Goal: Task Accomplishment & Management: Manage account settings

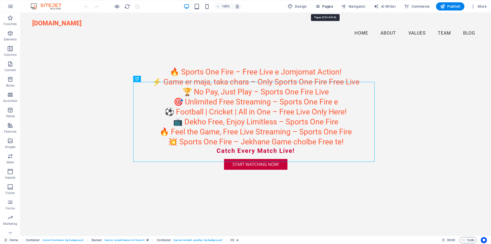
click at [329, 9] on button "Pages" at bounding box center [324, 6] width 22 height 8
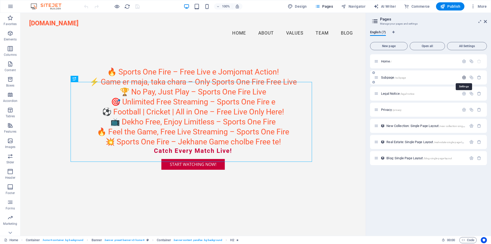
click at [465, 76] on icon "button" at bounding box center [464, 77] width 4 height 4
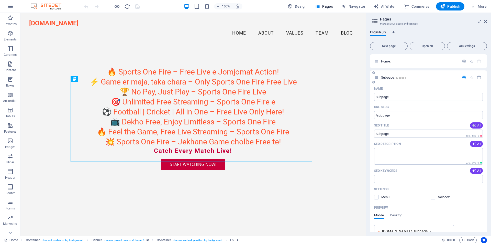
click at [478, 125] on span "AI" at bounding box center [476, 125] width 9 height 4
click at [480, 144] on button "AI" at bounding box center [476, 144] width 13 height 6
click at [479, 171] on span "AI" at bounding box center [476, 171] width 9 height 4
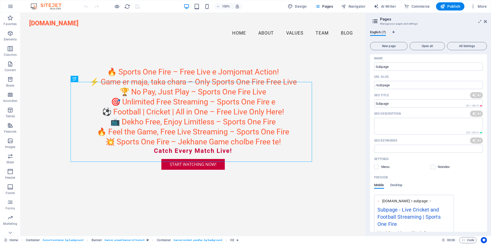
scroll to position [51, 0]
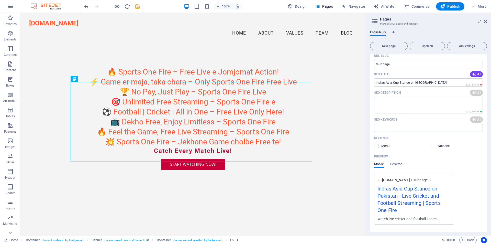
type input "Indias Asia Cup Stance on Pakistan"
type textarea "Discover Indias Asia Cup participation news: teams can face Pakistan in interna…"
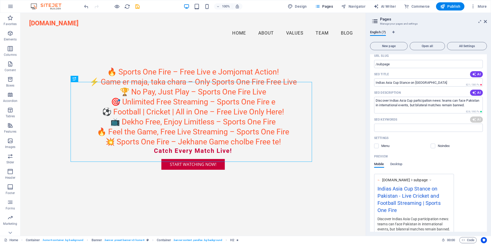
type input "Indias Asia Cup Stance on Pakistan"
type textarea "Discover Indias Asia Cup participation news: teams can face Pakistan in interna…"
type input "Asia Cup 2023, India-Pakistan cricket relations, bilateral cricket ban, interna…"
click at [379, 149] on div "Settings Menu Noindex" at bounding box center [428, 142] width 109 height 16
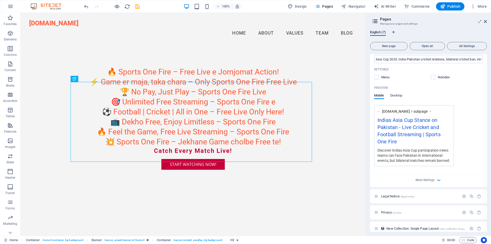
scroll to position [153, 0]
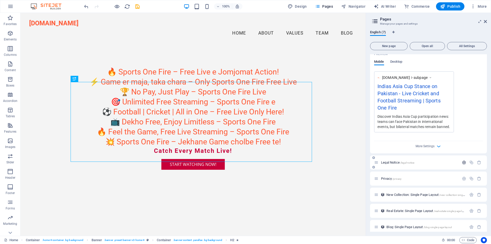
click at [462, 163] on icon "button" at bounding box center [464, 162] width 4 height 4
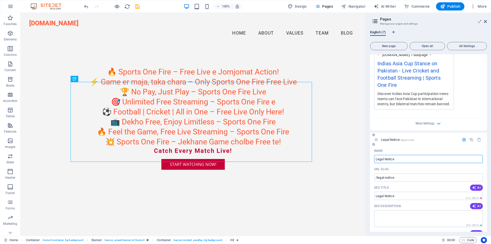
scroll to position [205, 0]
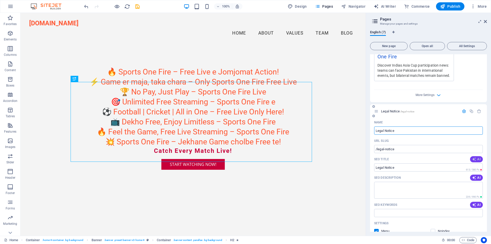
click at [478, 157] on button "AI" at bounding box center [476, 159] width 13 height 6
click at [472, 179] on icon "button" at bounding box center [474, 177] width 4 height 4
click at [475, 204] on icon "button" at bounding box center [474, 205] width 4 height 4
type input "Legal Notice | Sports One Fire"
type textarea "Discover our legal notice and contact information for Sports One Fire. Reach us…"
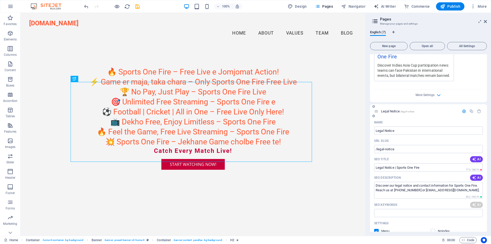
type input "Legal Notice | Sports One Fire"
type textarea "Discover our legal notice and contact information for Sports One Fire. Reach us…"
type input "Legal Notice, Sports One Fire, Contact Sports Lane, Sports Town Legal, Sports O…"
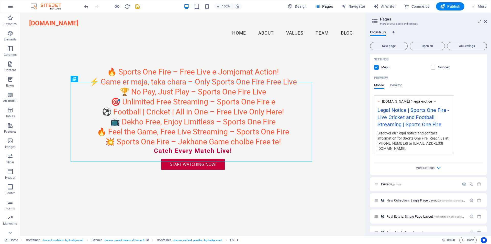
scroll to position [373, 0]
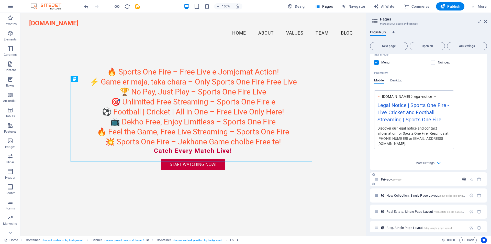
click at [463, 177] on icon "button" at bounding box center [464, 179] width 4 height 4
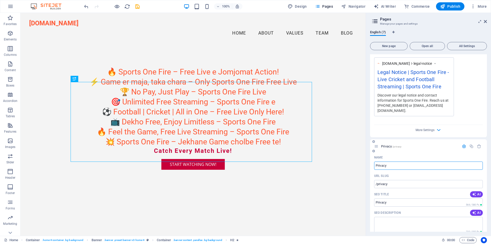
scroll to position [450, 0]
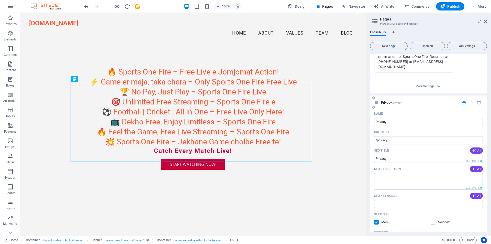
click at [476, 148] on span "AI" at bounding box center [476, 150] width 9 height 4
click at [475, 166] on button "AI" at bounding box center [476, 169] width 13 height 6
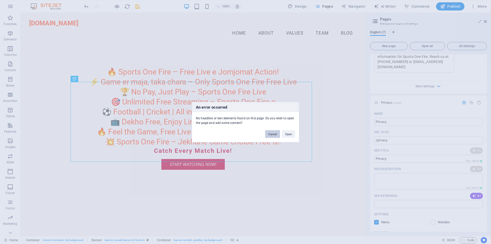
click at [273, 135] on button "Cancel" at bounding box center [272, 134] width 15 height 8
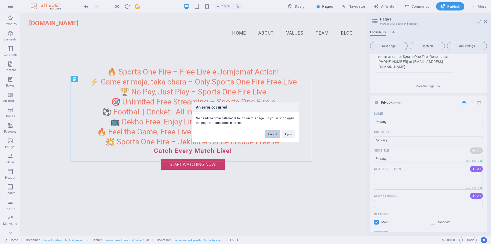
click at [271, 135] on button "Cancel" at bounding box center [272, 134] width 15 height 8
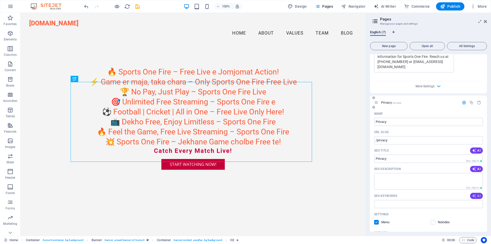
click at [477, 194] on span "AI" at bounding box center [476, 196] width 9 height 4
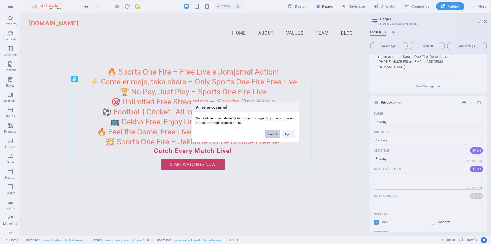
click at [274, 135] on button "Cancel" at bounding box center [272, 134] width 15 height 8
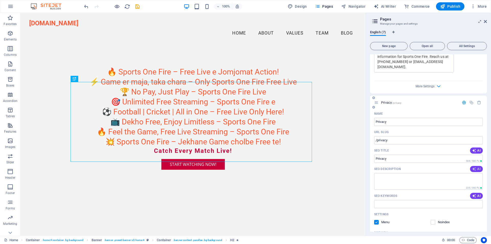
click at [476, 167] on span "AI" at bounding box center [476, 169] width 9 height 4
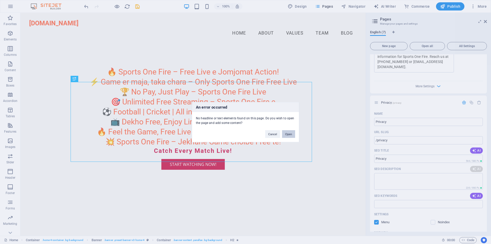
click at [290, 133] on button "Open" at bounding box center [288, 134] width 13 height 8
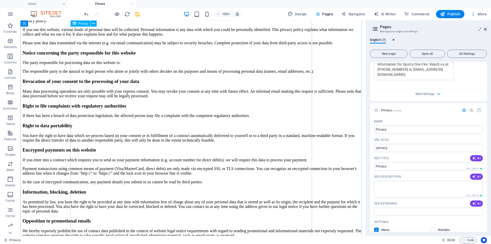
scroll to position [230, 0]
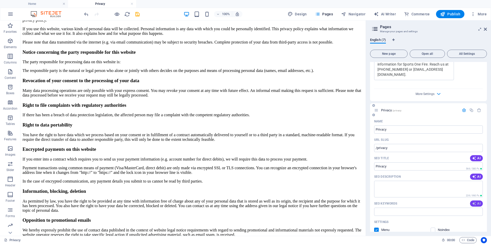
click at [475, 201] on button "AI" at bounding box center [476, 203] width 13 height 6
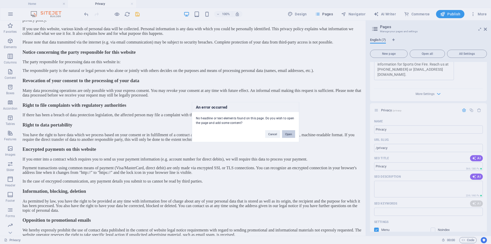
click at [286, 134] on button "Open" at bounding box center [288, 134] width 13 height 8
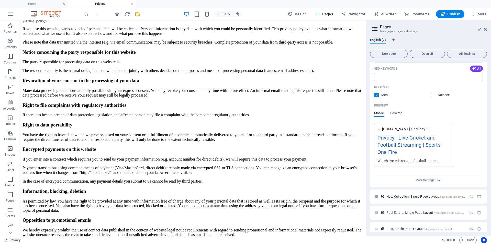
scroll to position [586, 0]
click at [469, 193] on icon "button" at bounding box center [471, 195] width 4 height 4
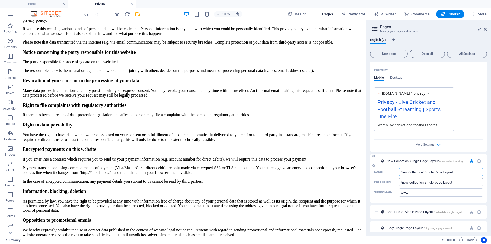
scroll to position [620, 0]
click at [468, 209] on button "button" at bounding box center [471, 211] width 7 height 4
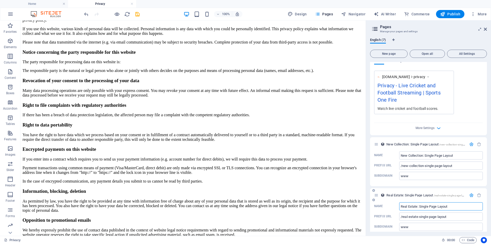
scroll to position [655, 0]
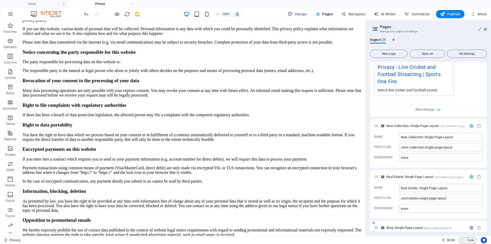
click at [470, 225] on icon "button" at bounding box center [471, 227] width 4 height 4
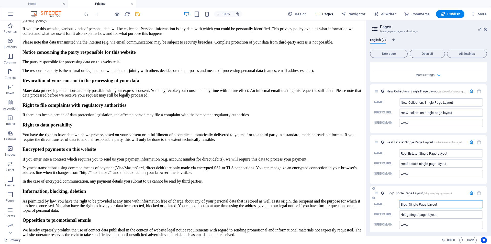
scroll to position [690, 0]
click at [138, 16] on icon "save" at bounding box center [138, 14] width 6 height 6
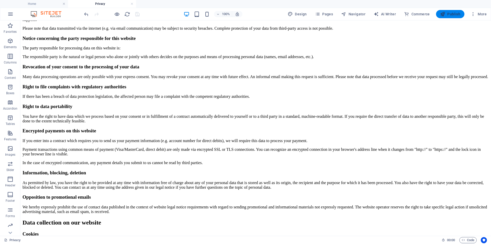
click at [449, 13] on span "Publish" at bounding box center [450, 14] width 20 height 5
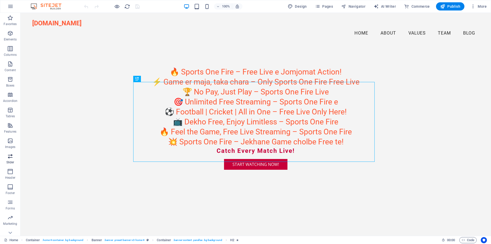
scroll to position [23, 0]
click at [474, 6] on icon "button" at bounding box center [473, 6] width 5 height 5
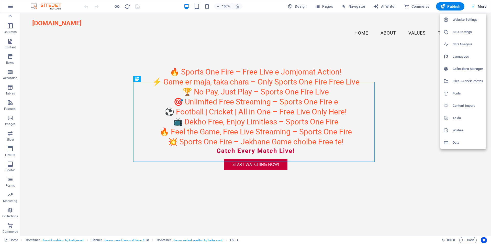
click at [438, 35] on div at bounding box center [245, 122] width 491 height 244
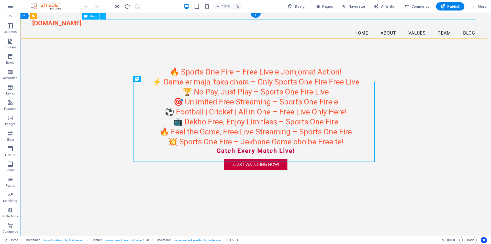
click at [358, 27] on nav "Home About Values Team Blog" at bounding box center [255, 33] width 447 height 13
click at [387, 27] on nav "Home About Values Team Blog" at bounding box center [255, 33] width 447 height 13
click at [418, 28] on nav "Home About Values Team Blog" at bounding box center [255, 33] width 447 height 13
click at [433, 27] on nav "Home About Values Team Blog" at bounding box center [255, 33] width 447 height 13
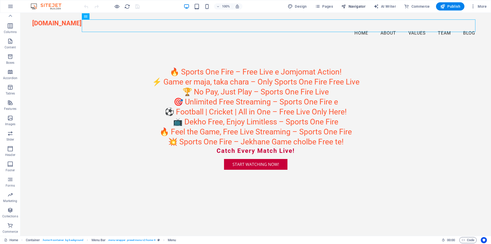
click at [361, 6] on span "Navigator" at bounding box center [353, 6] width 24 height 5
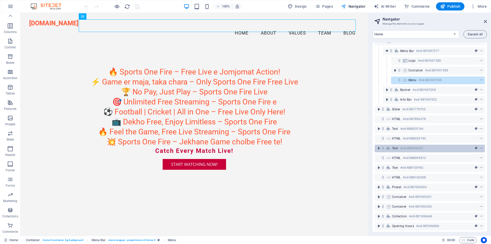
scroll to position [0, 0]
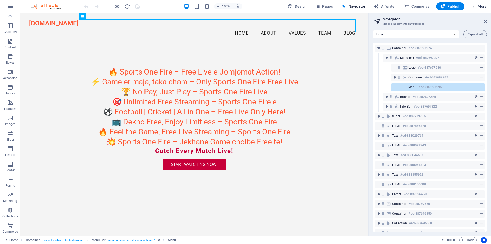
click at [478, 5] on span "More" at bounding box center [479, 6] width 16 height 5
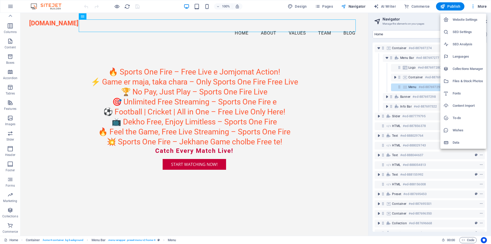
click at [465, 44] on h6 "SEO Analysis" at bounding box center [468, 44] width 30 height 6
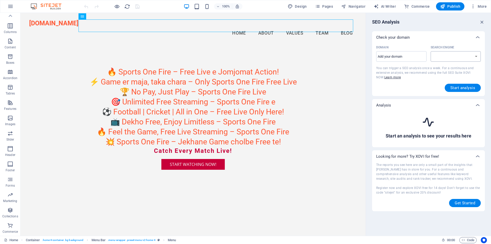
select select "[DOMAIN_NAME]"
click at [458, 87] on span "Start analysis" at bounding box center [462, 88] width 25 height 4
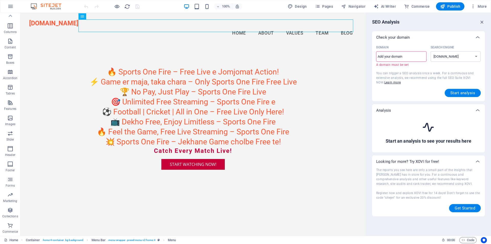
click at [392, 56] on input "Domain ​ A domain must be set" at bounding box center [401, 56] width 50 height 8
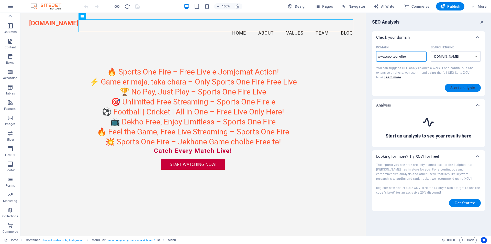
type input "www.sportsonefire"
click at [463, 86] on span "Start analysis" at bounding box center [462, 88] width 25 height 4
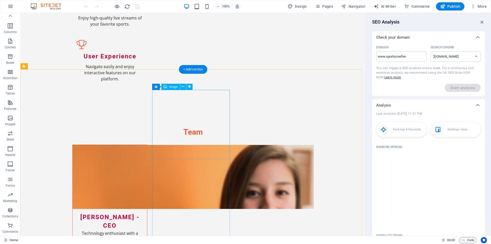
scroll to position [1549, 0]
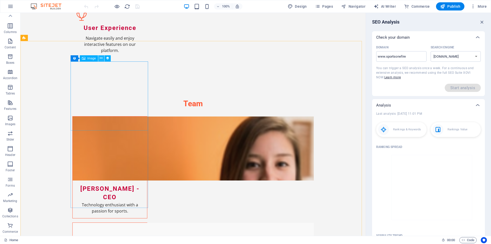
click at [101, 59] on icon at bounding box center [101, 57] width 3 height 5
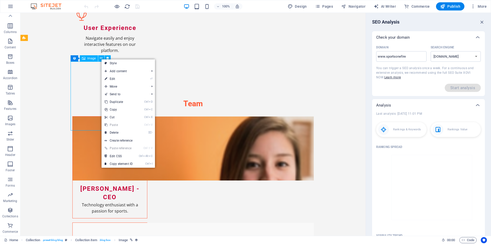
click at [91, 57] on span "Image" at bounding box center [91, 58] width 8 height 3
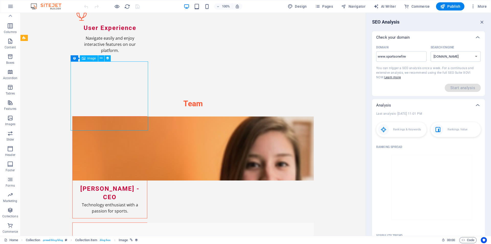
click at [92, 59] on span "Image" at bounding box center [91, 58] width 8 height 3
click at [90, 60] on div "Image" at bounding box center [89, 58] width 18 height 6
click at [91, 61] on div "Image" at bounding box center [89, 58] width 18 height 6
click at [89, 59] on span "Image" at bounding box center [91, 58] width 8 height 3
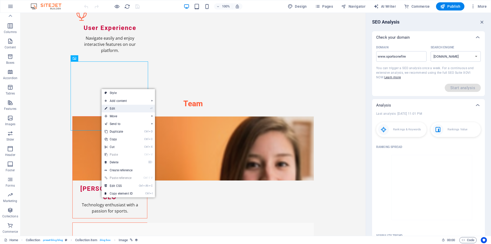
click at [129, 107] on link "⏎ Edit" at bounding box center [119, 109] width 34 height 8
select select "px"
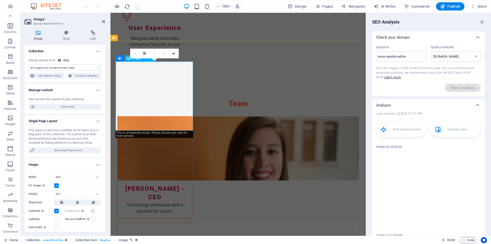
select select "image"
click at [96, 67] on select "No assignment, content remains static Created at (Date) Updated at (Date) Name …" at bounding box center [65, 67] width 72 height 6
click at [29, 64] on select "No assignment, content remains static Created at (Date) Updated at (Date) Name …" at bounding box center [65, 67] width 72 height 6
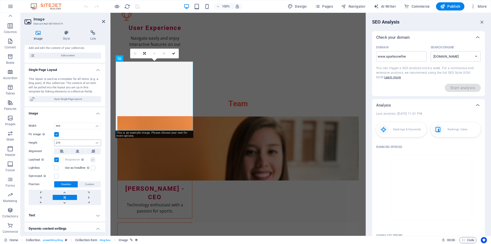
scroll to position [86, 0]
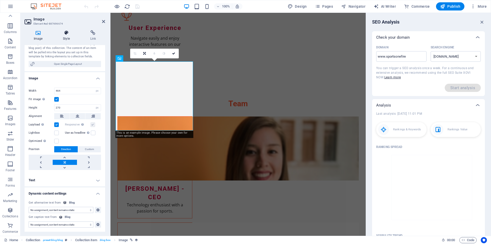
click at [68, 40] on h4 "Style" at bounding box center [67, 35] width 27 height 11
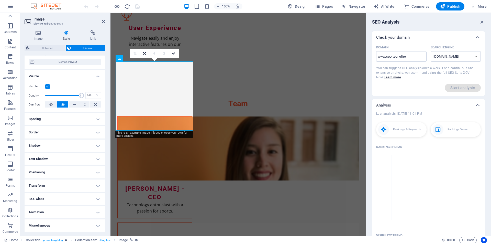
scroll to position [0, 0]
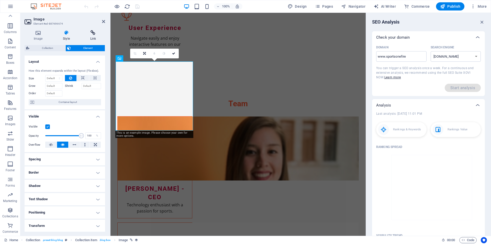
click at [95, 32] on icon at bounding box center [93, 32] width 24 height 5
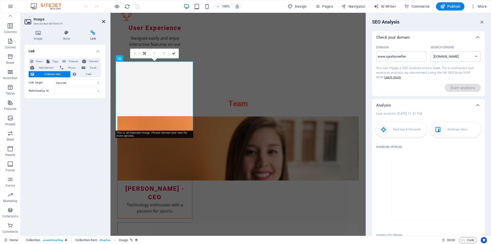
click at [104, 20] on icon at bounding box center [103, 21] width 3 height 4
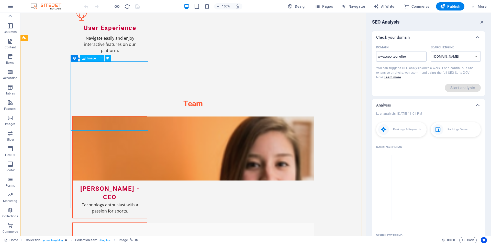
click at [90, 60] on span "Image" at bounding box center [91, 58] width 8 height 3
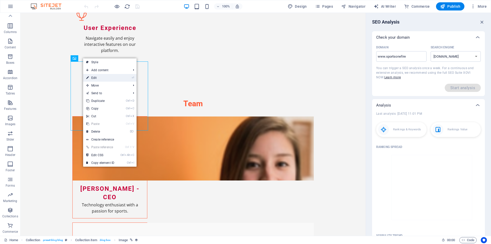
click at [106, 79] on link "⏎ Edit" at bounding box center [100, 78] width 34 height 8
select select
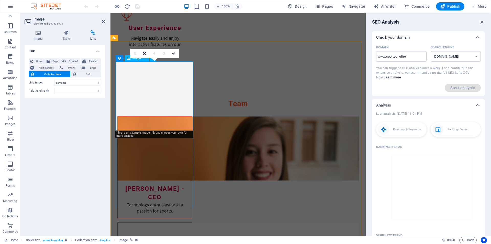
click at [136, 56] on link at bounding box center [135, 54] width 10 height 10
click at [119, 57] on icon at bounding box center [120, 58] width 4 height 6
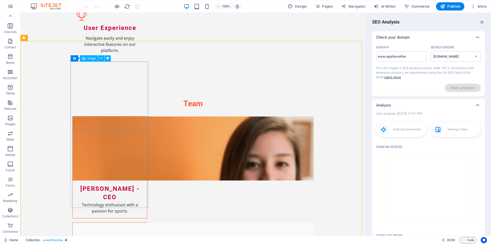
click at [86, 59] on div "Image" at bounding box center [89, 58] width 18 height 6
click at [76, 61] on div "Collection item" at bounding box center [86, 58] width 30 height 6
click at [84, 59] on span "Collection item" at bounding box center [88, 58] width 20 height 3
click at [102, 58] on icon at bounding box center [101, 57] width 3 height 5
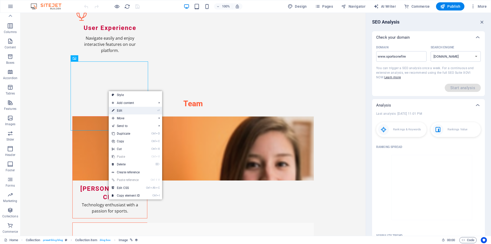
click at [139, 108] on link "⏎ Edit" at bounding box center [126, 111] width 34 height 8
select select
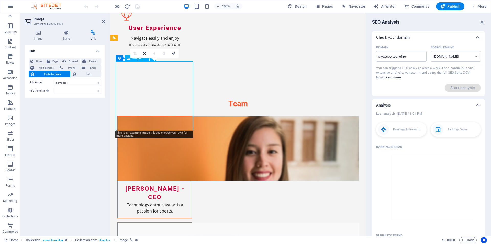
drag, startPoint x: 133, startPoint y: 82, endPoint x: 156, endPoint y: 91, distance: 25.1
click at [175, 54] on link at bounding box center [174, 54] width 10 height 10
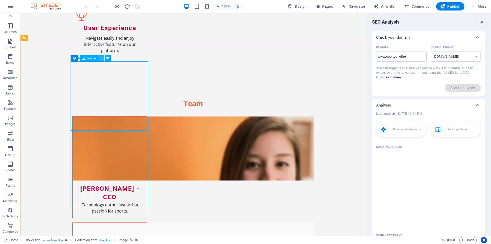
click at [102, 58] on icon at bounding box center [101, 57] width 3 height 5
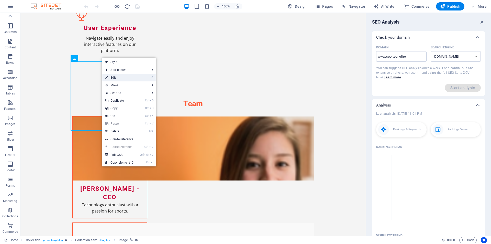
click at [126, 75] on link "⏎ Edit" at bounding box center [119, 78] width 34 height 8
select select
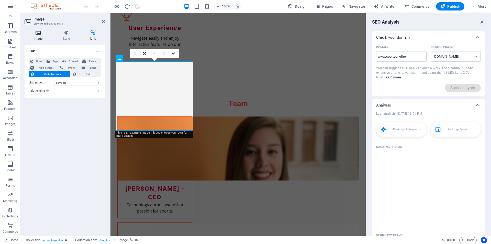
click at [45, 32] on icon at bounding box center [38, 32] width 27 height 5
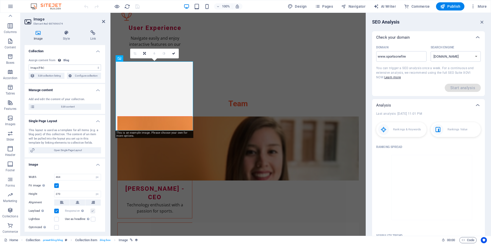
click at [92, 67] on select "No assignment, content remains static Created at (Date) Updated at (Date) Name …" at bounding box center [65, 67] width 72 height 6
click at [29, 64] on select "No assignment, content remains static Created at (Date) Updated at (Date) Name …" at bounding box center [65, 67] width 72 height 6
click at [84, 68] on select "No assignment, content remains static Created at (Date) Updated at (Date) Name …" at bounding box center [65, 67] width 72 height 6
click at [29, 64] on select "No assignment, content remains static Created at (Date) Updated at (Date) Name …" at bounding box center [65, 67] width 72 height 6
click at [98, 66] on select "No assignment, content remains static Created at (Date) Updated at (Date) Name …" at bounding box center [65, 67] width 72 height 6
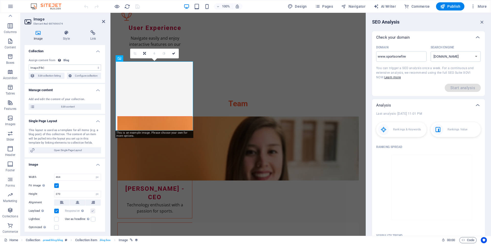
click at [29, 64] on select "No assignment, content remains static Created at (Date) Updated at (Date) Name …" at bounding box center [65, 67] width 72 height 6
click at [56, 65] on select "No assignment, content remains static Created at (Date) Updated at (Date) Name …" at bounding box center [65, 67] width 72 height 6
click at [44, 66] on select "No assignment, content remains static Created at (Date) Updated at (Date) Name …" at bounding box center [65, 67] width 72 height 6
click at [42, 65] on select "No assignment, content remains static Created at (Date) Updated at (Date) Name …" at bounding box center [65, 67] width 72 height 6
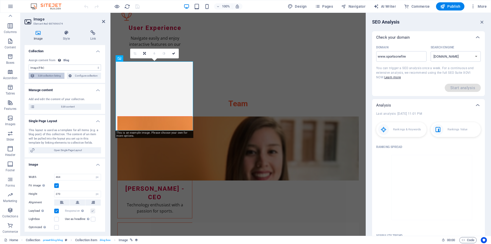
click at [46, 76] on span "Edit collection listing" at bounding box center [49, 76] width 27 height 6
select select "columns.publishing_date_DESC"
select select "columns.status"
select select "columns.publishing_date"
select select "past"
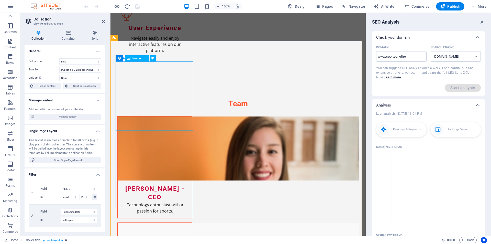
drag, startPoint x: 242, startPoint y: 72, endPoint x: 222, endPoint y: 58, distance: 24.4
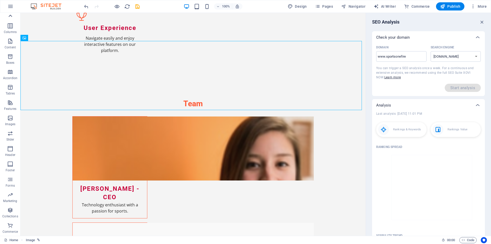
click at [10, 15] on icon at bounding box center [10, 15] width 7 height 7
click at [84, 8] on icon "undo" at bounding box center [86, 7] width 6 height 6
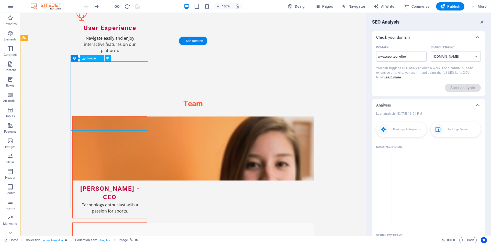
click at [101, 59] on icon at bounding box center [101, 57] width 3 height 5
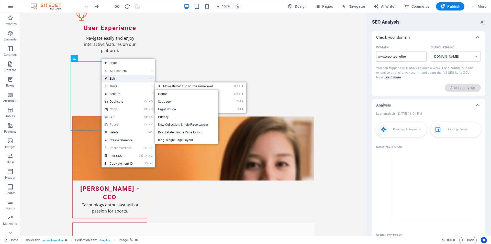
click at [119, 80] on link "⏎ Edit" at bounding box center [119, 79] width 34 height 8
select select "image"
select select "px"
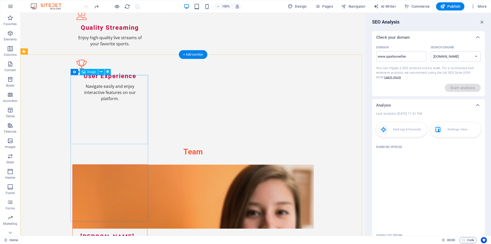
scroll to position [1557, 0]
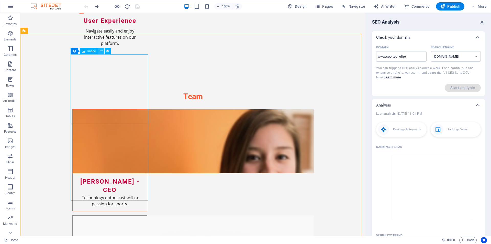
click at [101, 50] on icon at bounding box center [101, 50] width 3 height 5
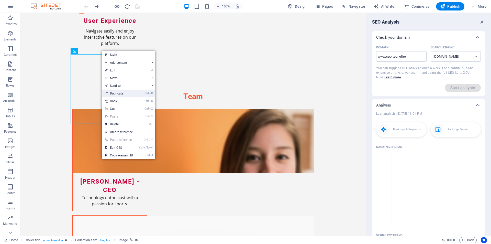
click at [114, 95] on link "Ctrl D Duplicate" at bounding box center [119, 93] width 34 height 8
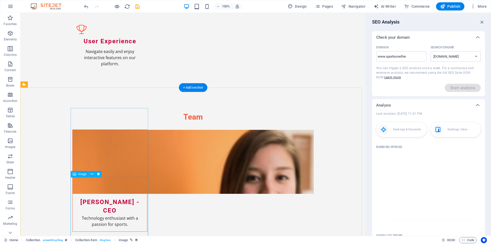
scroll to position [1556, 0]
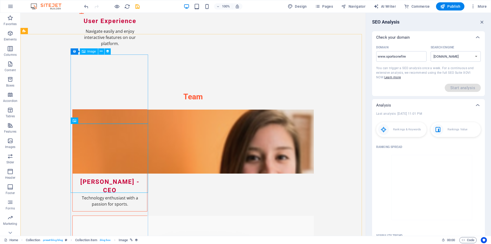
click at [90, 53] on div "Image" at bounding box center [89, 51] width 18 height 6
click at [90, 51] on span "Image" at bounding box center [91, 51] width 8 height 3
click at [103, 51] on icon at bounding box center [103, 51] width 3 height 5
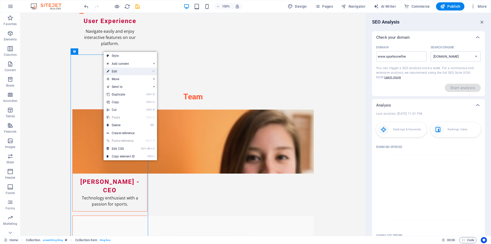
click at [125, 73] on link "⏎ Edit" at bounding box center [121, 72] width 34 height 8
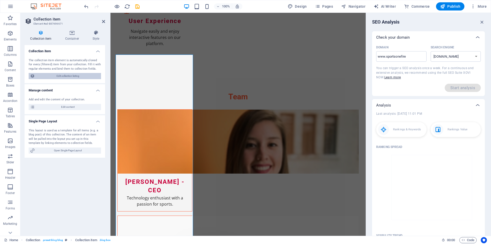
click at [65, 76] on span "Edit collection listing" at bounding box center [67, 76] width 63 height 6
select select "columns.publishing_date_DESC"
select select "columns.status"
select select "columns.publishing_date"
select select "past"
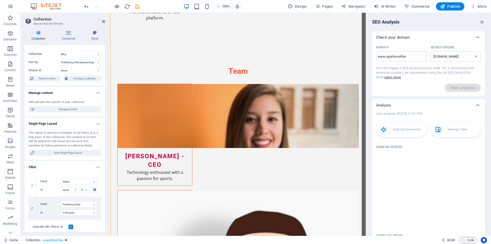
scroll to position [0, 0]
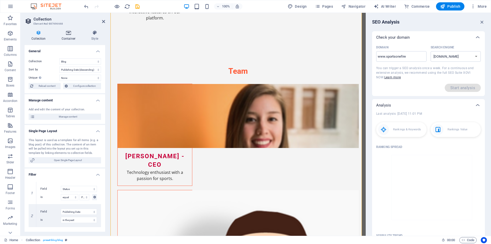
click at [70, 36] on h4 "Container" at bounding box center [70, 35] width 30 height 11
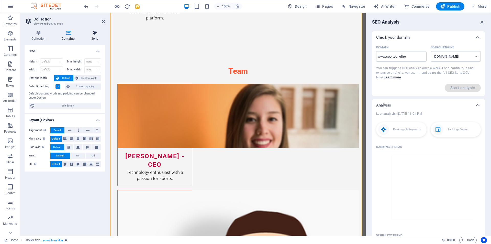
click at [96, 33] on icon at bounding box center [94, 32] width 21 height 5
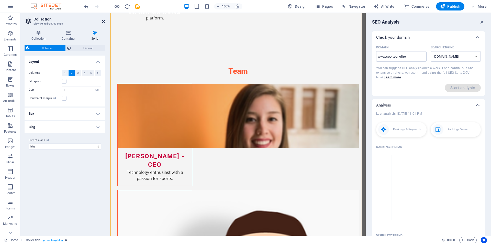
click at [103, 20] on icon at bounding box center [103, 21] width 3 height 4
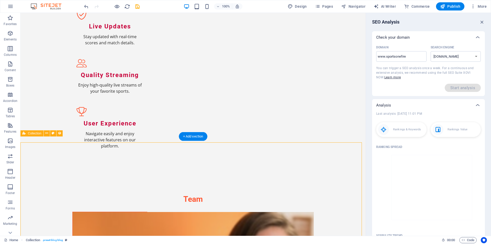
scroll to position [1454, 0]
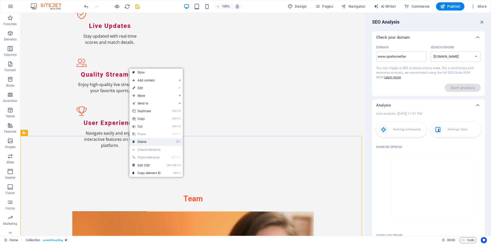
click at [149, 143] on link "⌦ Delete" at bounding box center [146, 142] width 34 height 8
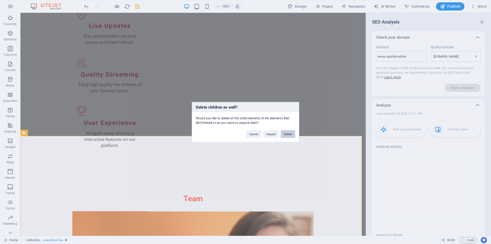
click at [288, 133] on button "Delete" at bounding box center [288, 134] width 14 height 8
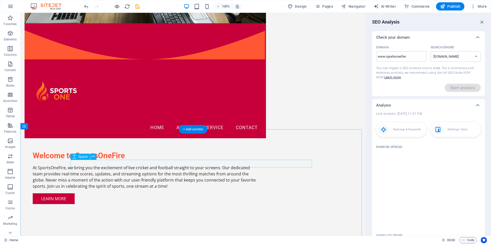
scroll to position [1198, 0]
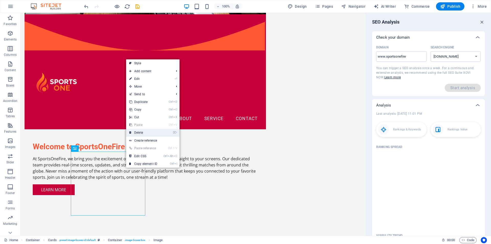
click at [145, 133] on link "⌦ Delete" at bounding box center [143, 133] width 34 height 8
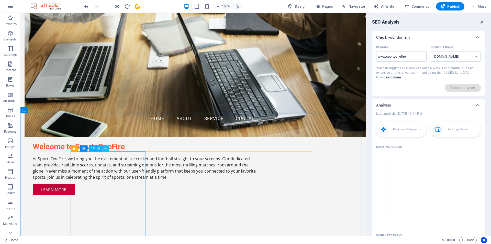
click at [105, 147] on icon at bounding box center [105, 147] width 3 height 5
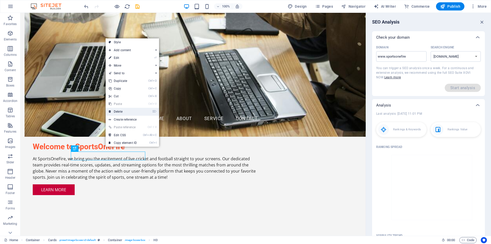
click at [129, 114] on link "⌦ Delete" at bounding box center [123, 112] width 34 height 8
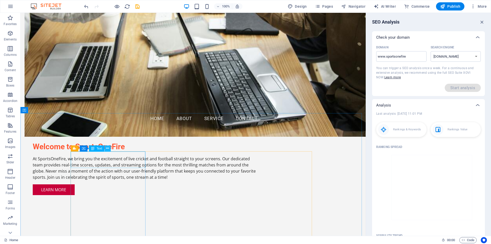
click at [109, 149] on icon at bounding box center [107, 147] width 3 height 5
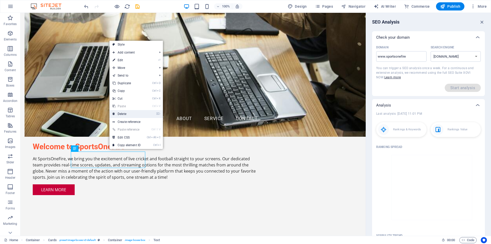
click at [138, 116] on link "⌦ Delete" at bounding box center [126, 114] width 34 height 8
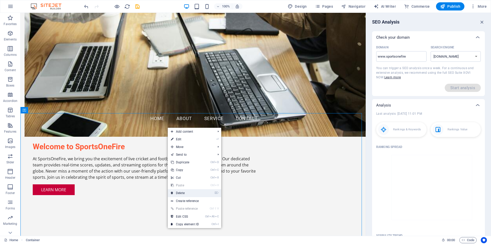
click at [192, 195] on link "⌦ Delete" at bounding box center [185, 193] width 34 height 8
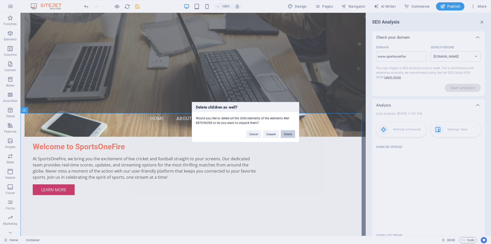
click at [287, 135] on button "Delete" at bounding box center [288, 134] width 14 height 8
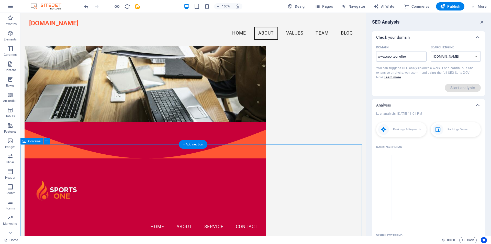
scroll to position [995, 0]
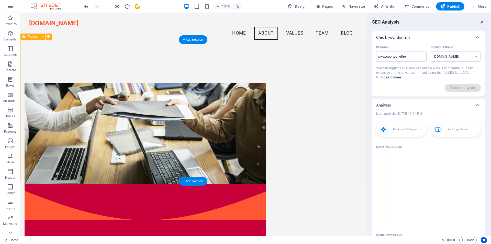
click at [117, 63] on div "Menu Home About Service Contact Welcome to SportsOneFire At SportsOneFire, we b…" at bounding box center [192, 228] width 345 height 330
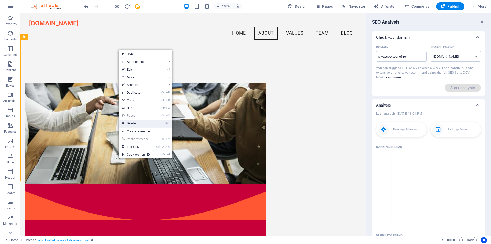
click at [140, 122] on link "⌦ Delete" at bounding box center [136, 123] width 34 height 8
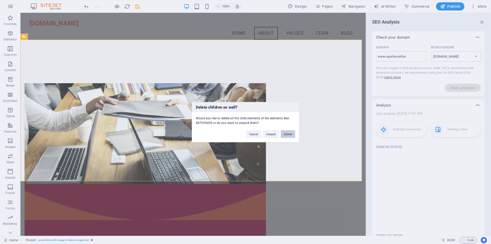
click at [289, 135] on button "Delete" at bounding box center [288, 134] width 14 height 8
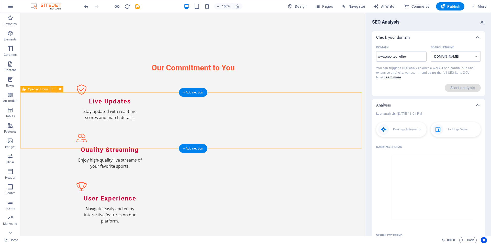
scroll to position [1078, 0]
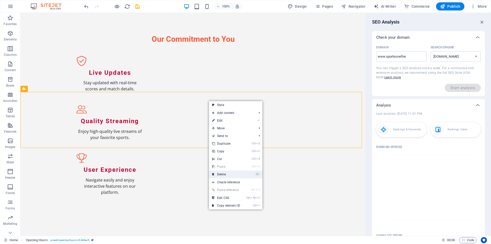
click at [223, 171] on link "⌦ Delete" at bounding box center [226, 174] width 34 height 8
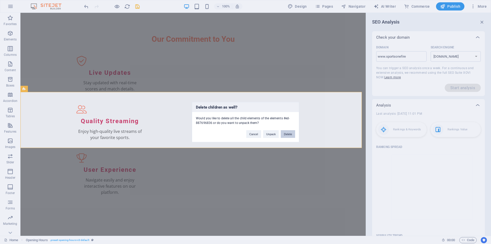
click at [286, 132] on button "Delete" at bounding box center [288, 134] width 14 height 8
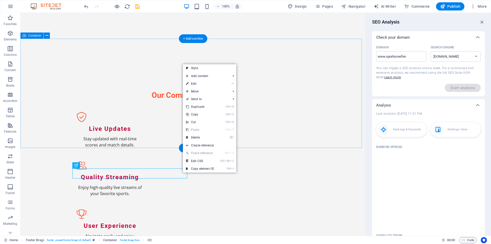
click at [153, 144] on div "Our Commitment to You Live Updates Stay updated with real-time scores and match…" at bounding box center [192, 173] width 345 height 206
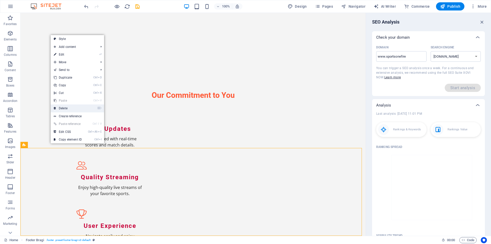
click at [74, 110] on link "⌦ Delete" at bounding box center [68, 108] width 34 height 8
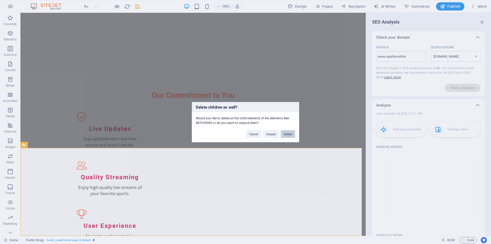
click at [287, 135] on button "Delete" at bounding box center [288, 134] width 14 height 8
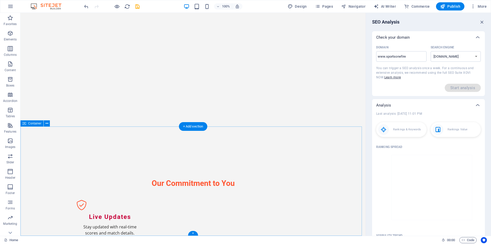
scroll to position [934, 0]
click at [138, 6] on icon "save" at bounding box center [138, 7] width 6 height 6
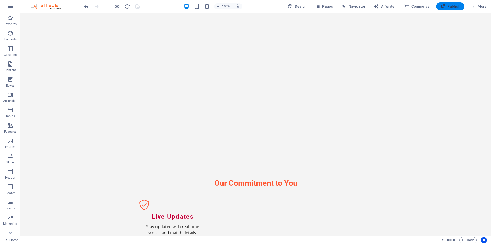
click at [456, 7] on span "Publish" at bounding box center [450, 6] width 20 height 5
